Goal: Navigation & Orientation: Find specific page/section

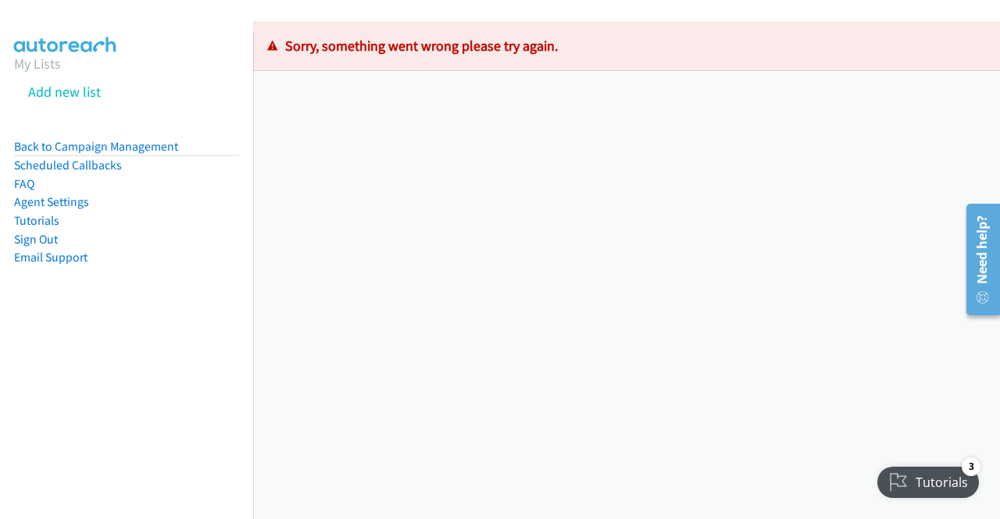
click at [37, 72] on section "My Lists Add new list" at bounding box center [126, 81] width 225 height 56
click at [31, 68] on link "My Lists" at bounding box center [37, 64] width 47 height 18
click at [27, 70] on link "My Lists" at bounding box center [37, 64] width 47 height 18
